Goal: Check status: Check status

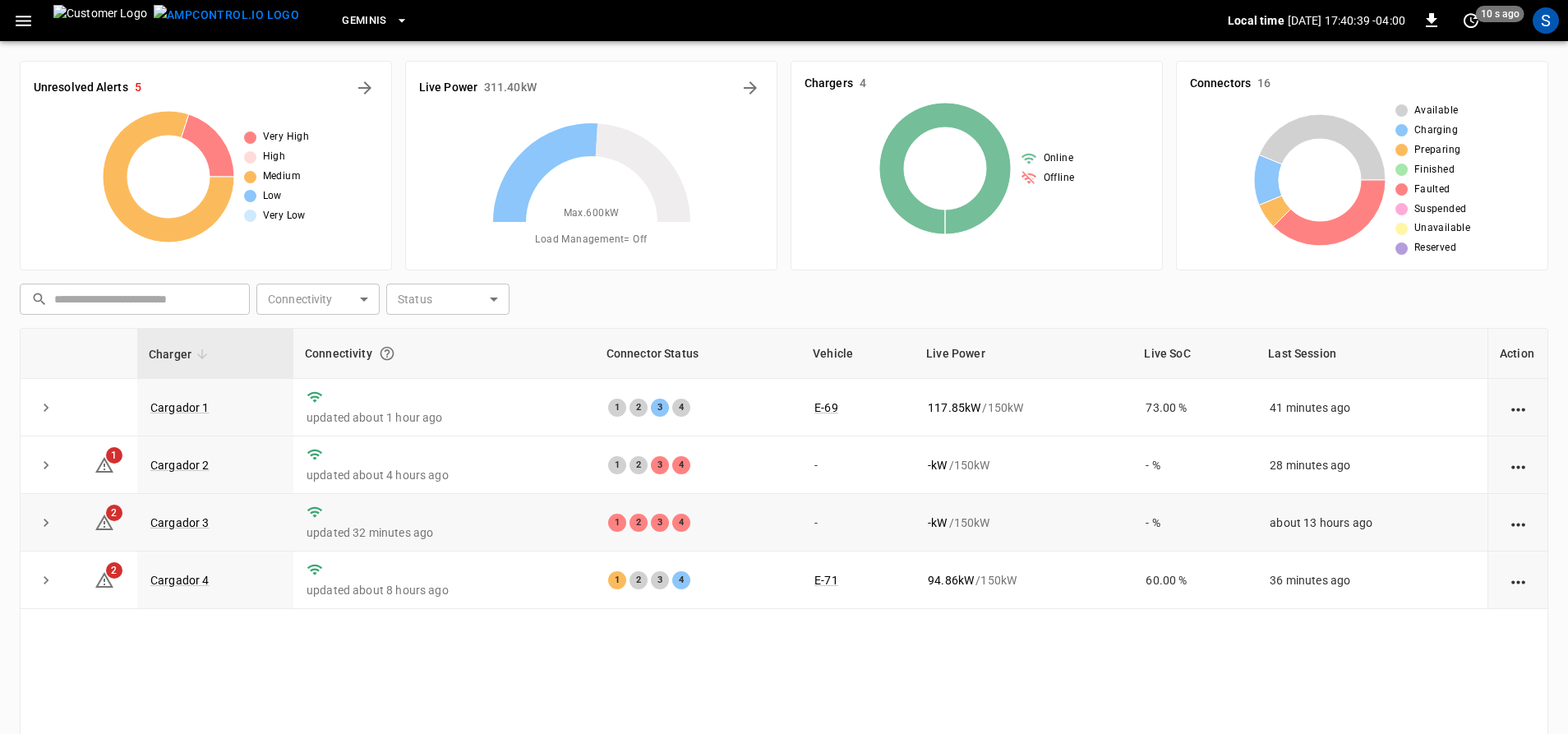
scroll to position [82, 0]
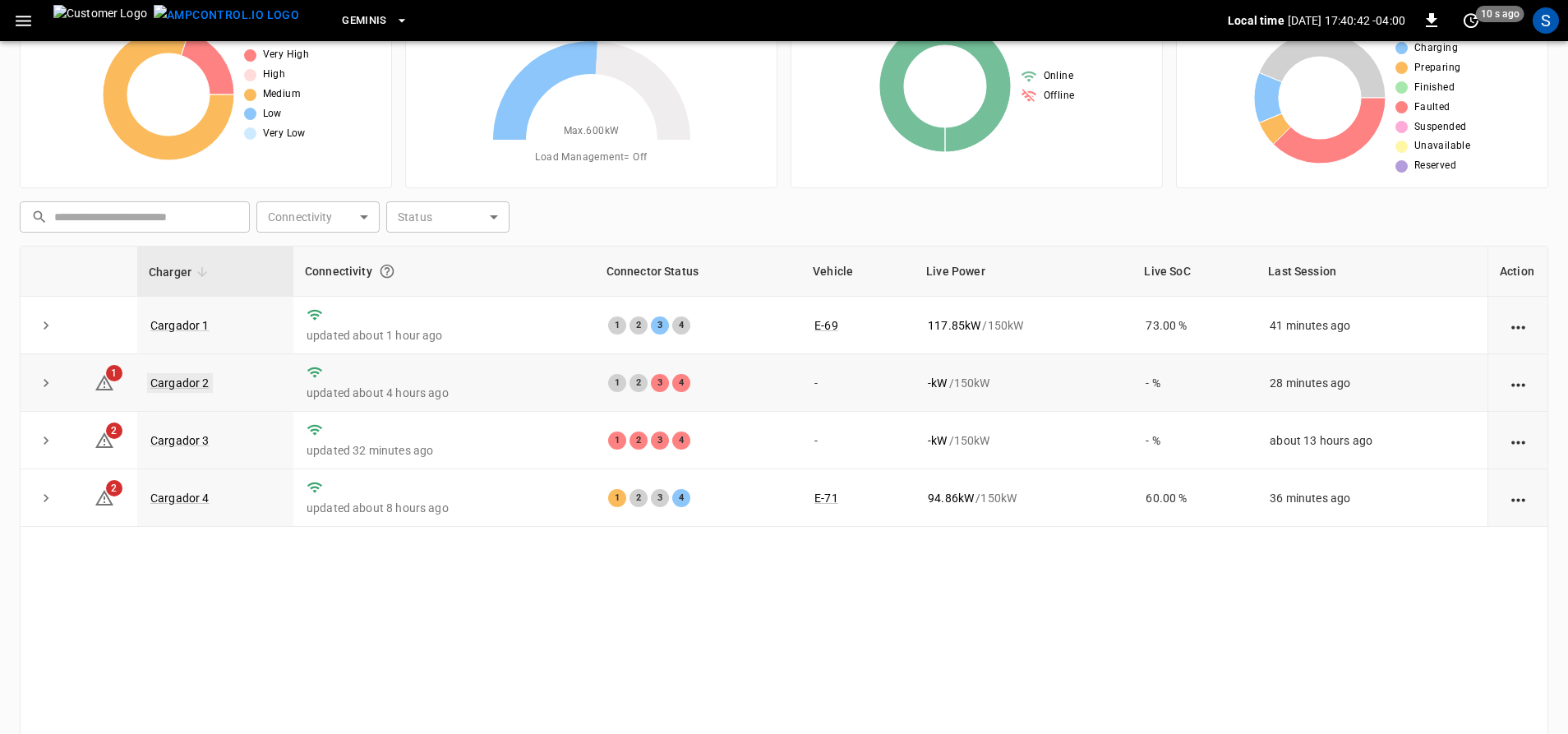
click at [188, 384] on link "Cargador 2" at bounding box center [180, 383] width 66 height 20
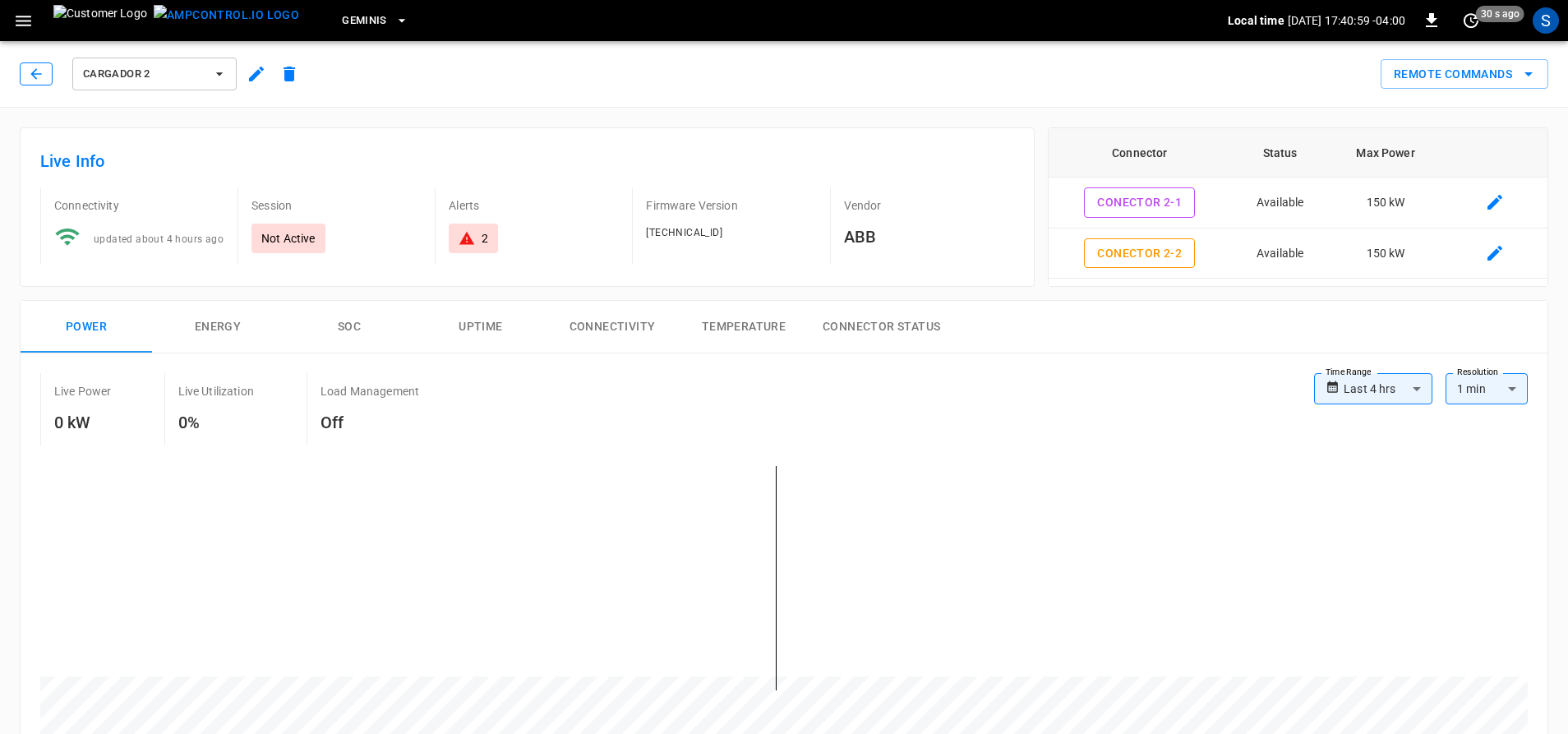
click at [36, 74] on icon "button" at bounding box center [35, 73] width 10 height 10
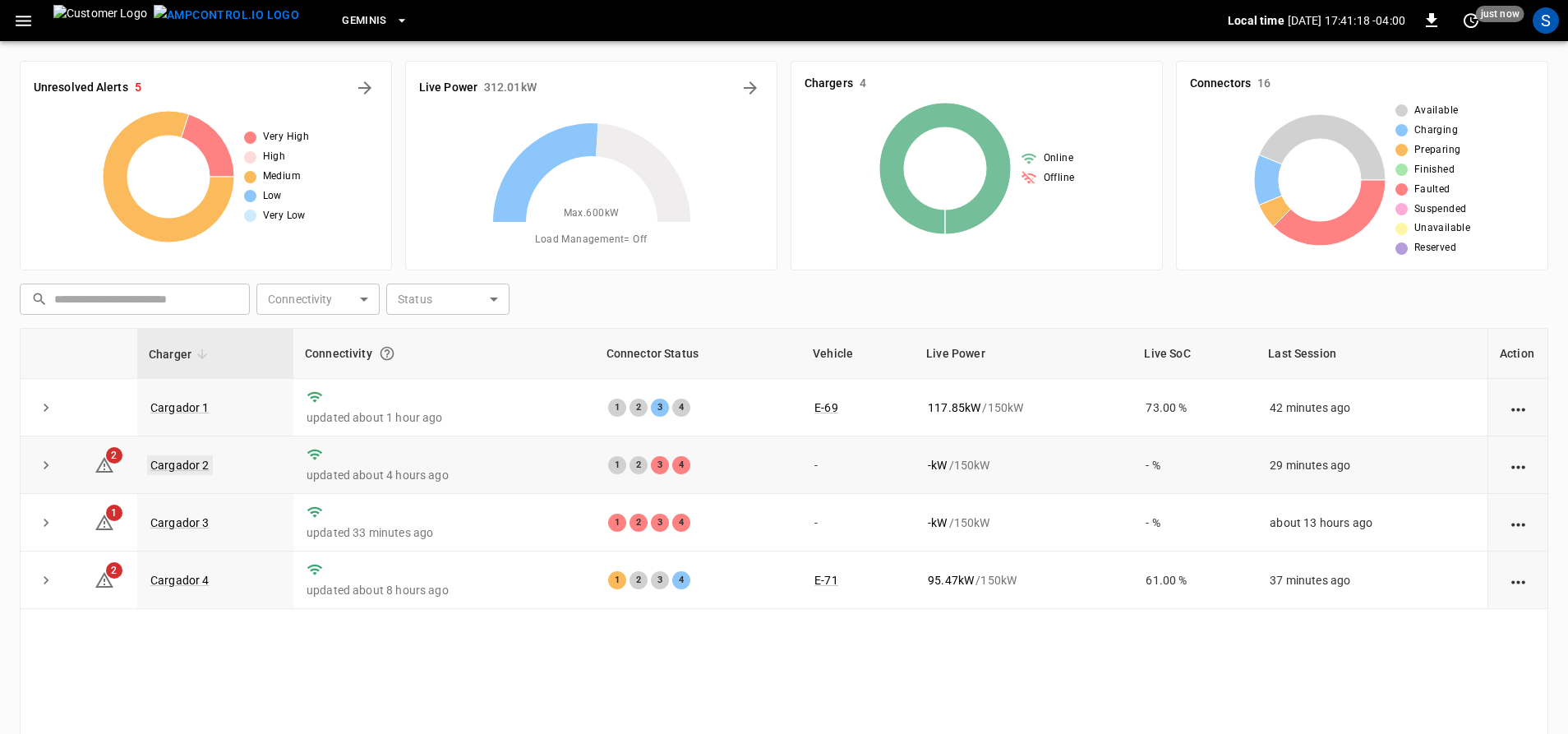
click at [197, 462] on link "Cargador 2" at bounding box center [180, 465] width 66 height 20
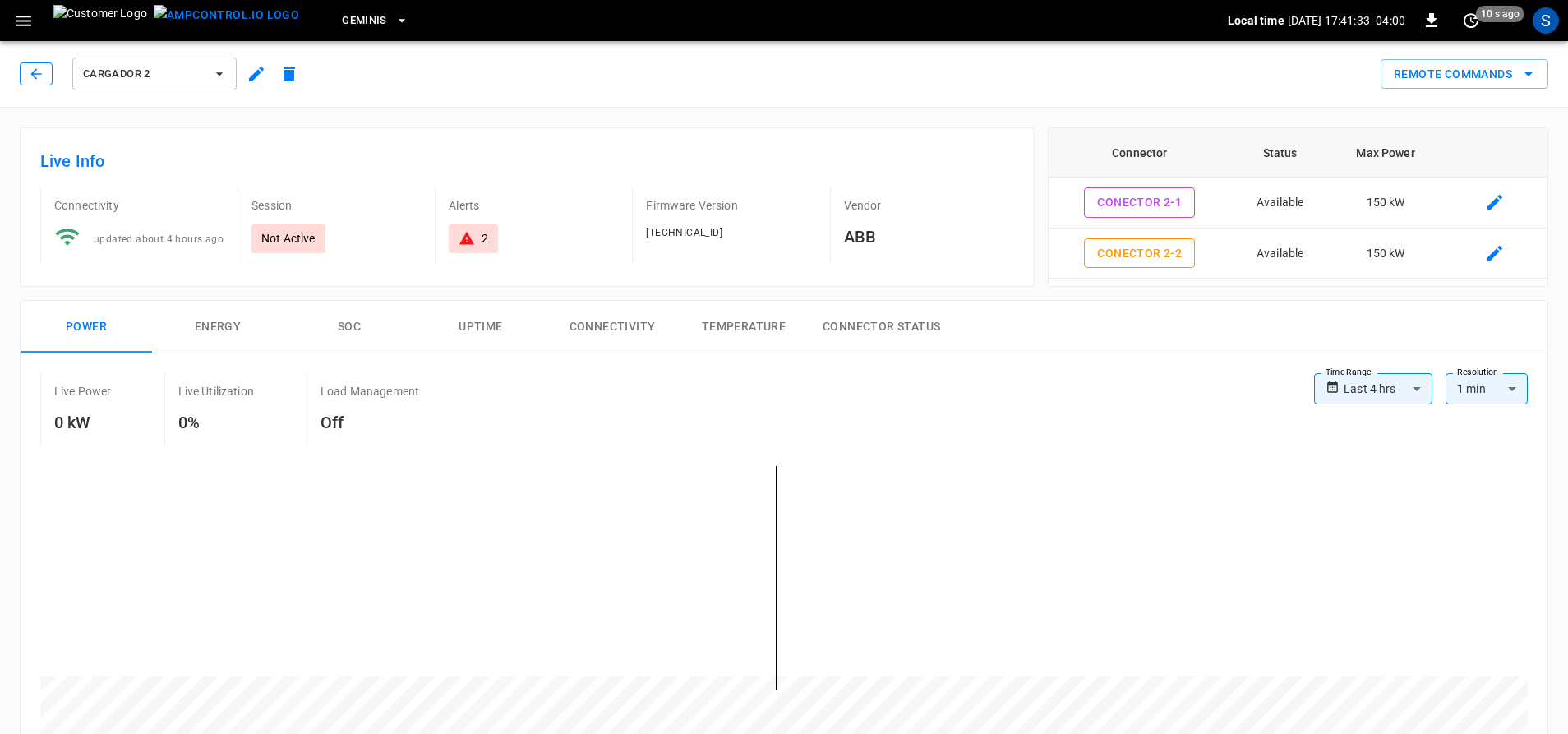
click at [40, 73] on icon "button" at bounding box center [35, 73] width 16 height 16
